Goal: Information Seeking & Learning: Learn about a topic

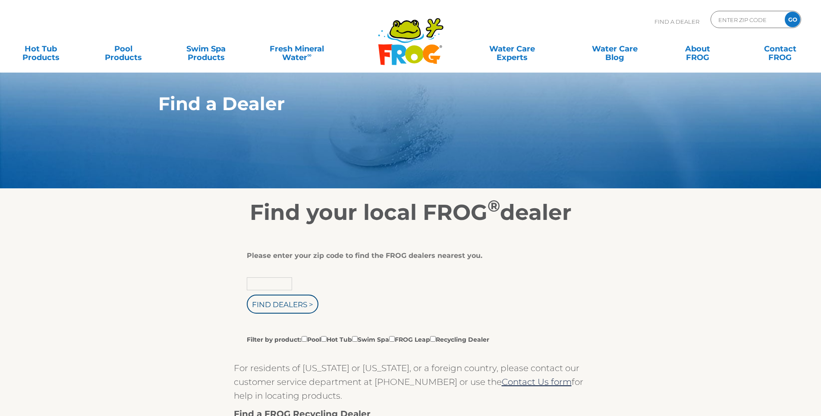
click at [283, 285] on input "text" at bounding box center [269, 283] width 45 height 13
type input "32960"
click at [303, 300] on input "Find Dealers >" at bounding box center [283, 303] width 72 height 19
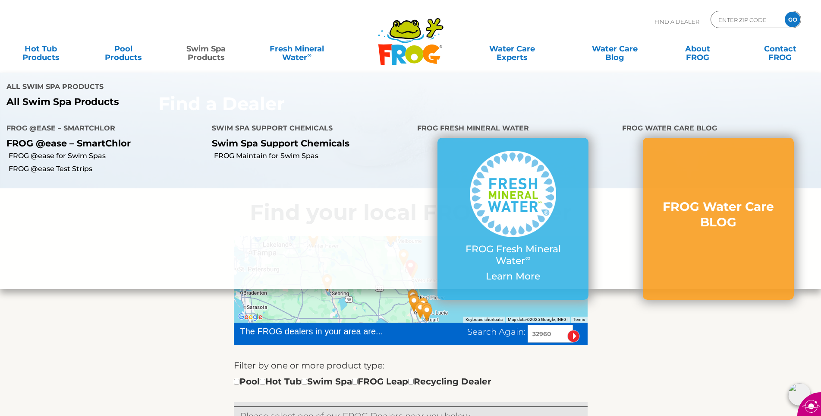
click at [207, 50] on link "Swim Spa Products" at bounding box center [206, 48] width 64 height 17
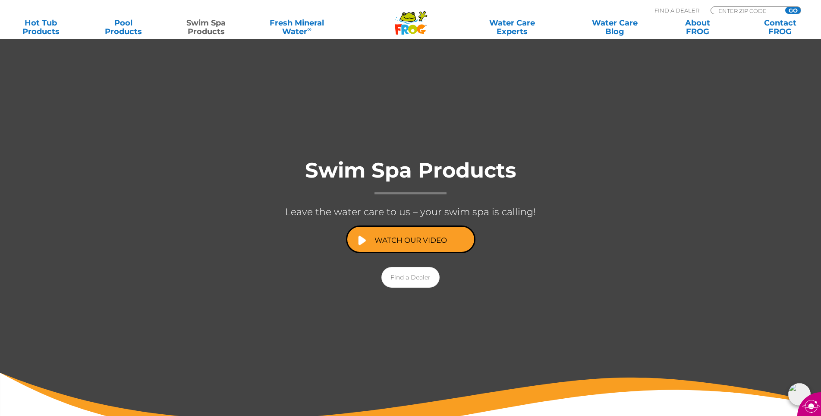
scroll to position [86, 0]
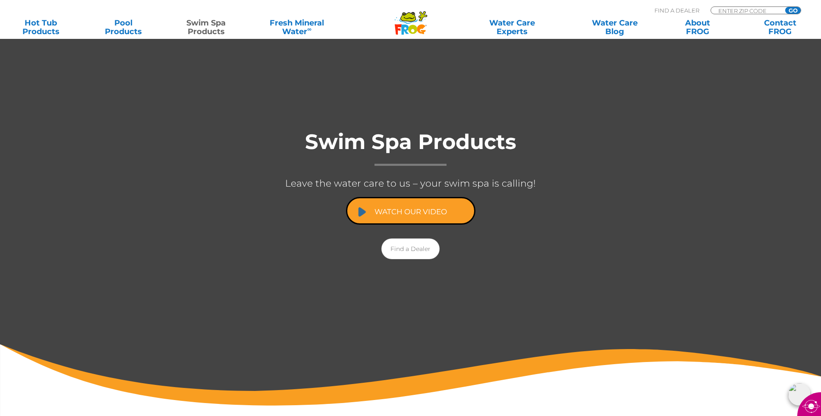
click at [421, 211] on link "Watch Our Video" at bounding box center [410, 211] width 129 height 28
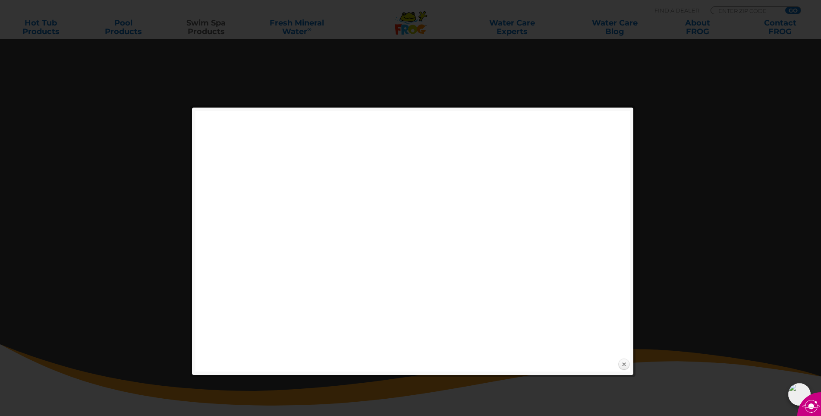
click at [625, 362] on link "Close" at bounding box center [624, 364] width 13 height 13
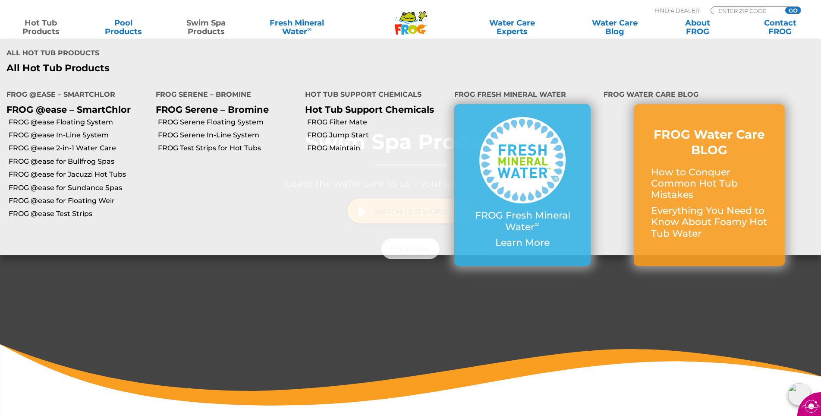
click at [39, 28] on link "Hot Tub Products" at bounding box center [41, 27] width 64 height 17
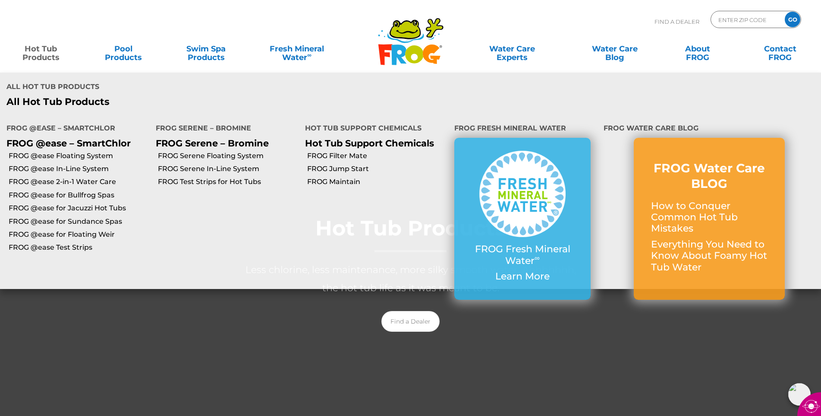
click at [51, 50] on link "Hot Tub Products" at bounding box center [41, 48] width 64 height 17
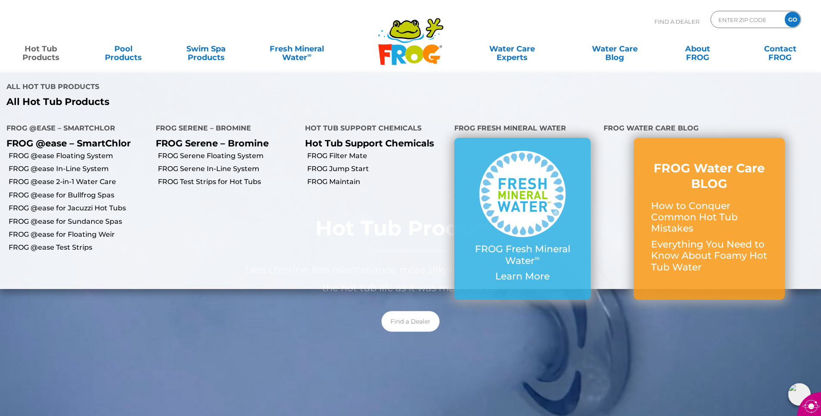
click at [50, 50] on link "Hot Tub Products" at bounding box center [41, 48] width 64 height 17
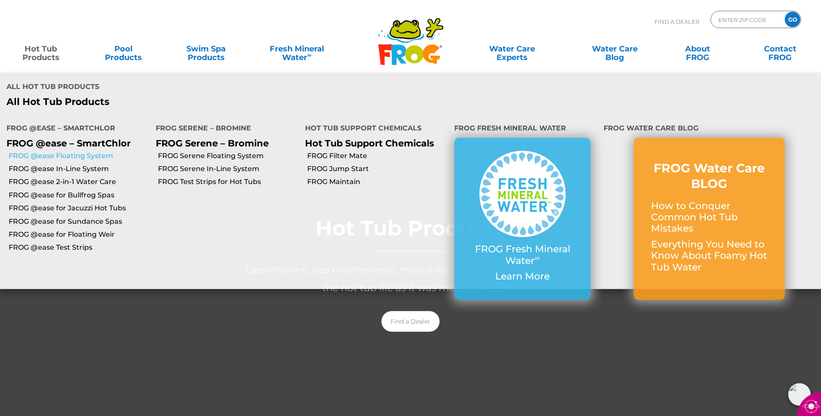
click at [75, 154] on link "FROG @ease Floating System" at bounding box center [79, 155] width 141 height 9
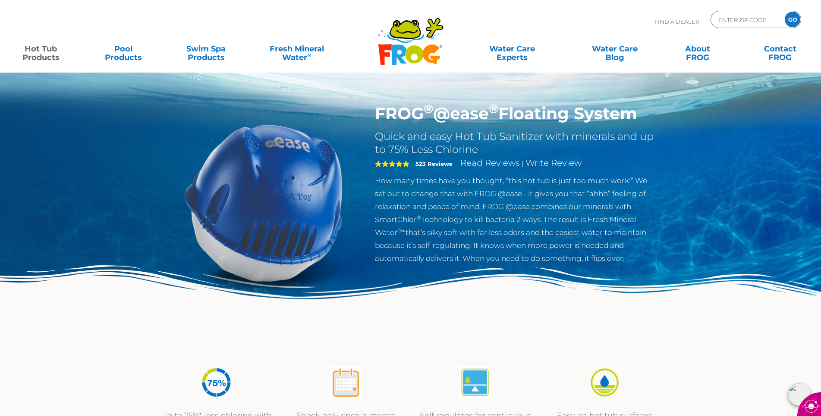
drag, startPoint x: 372, startPoint y: 112, endPoint x: 636, endPoint y: 110, distance: 264.5
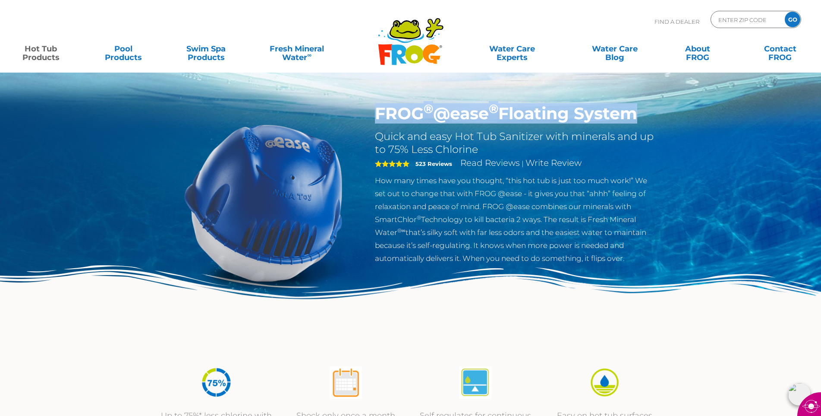
click at [639, 107] on div "FROG ® @ease ® Floating System Quick and easy Hot Tub Sanitizer with minerals a…" at bounding box center [516, 186] width 295 height 165
copy h1 "FROG ® @ease ® Floating System"
